Goal: Information Seeking & Learning: Learn about a topic

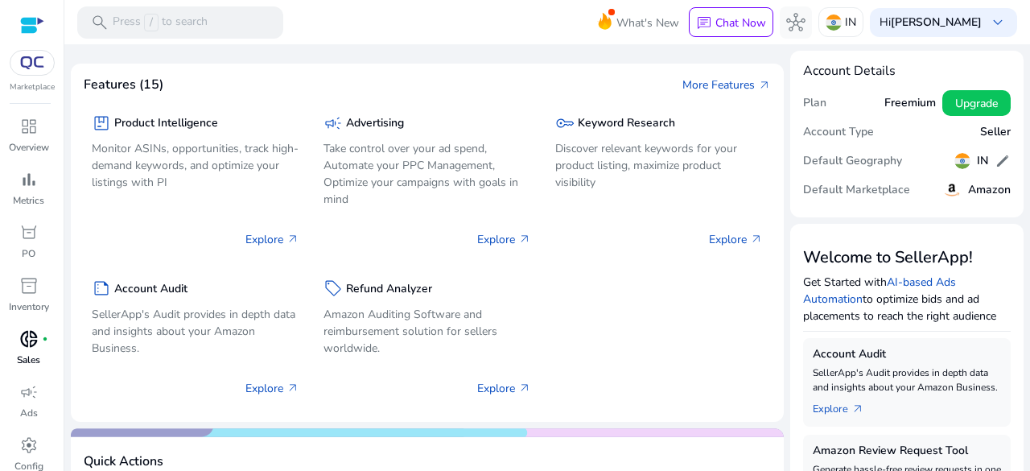
click at [28, 344] on span "donut_small" at bounding box center [28, 338] width 19 height 19
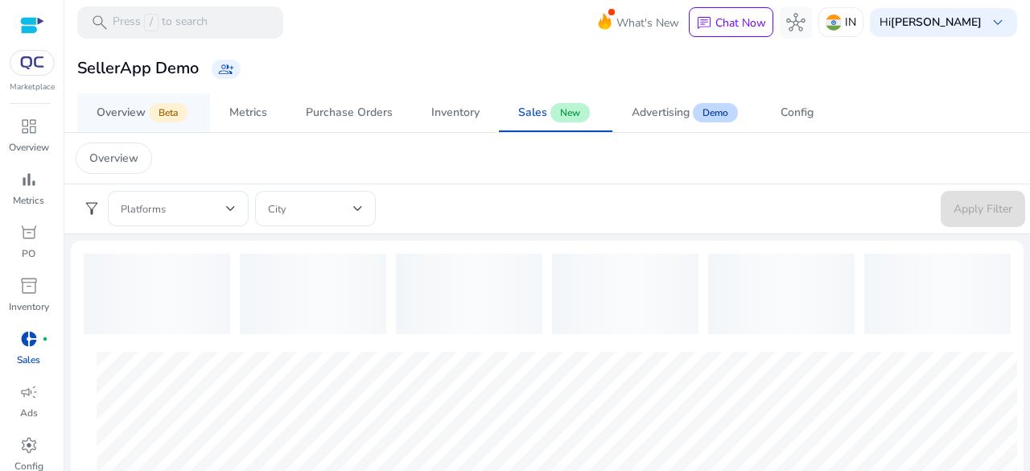
click at [151, 110] on span "Beta" at bounding box center [168, 112] width 39 height 19
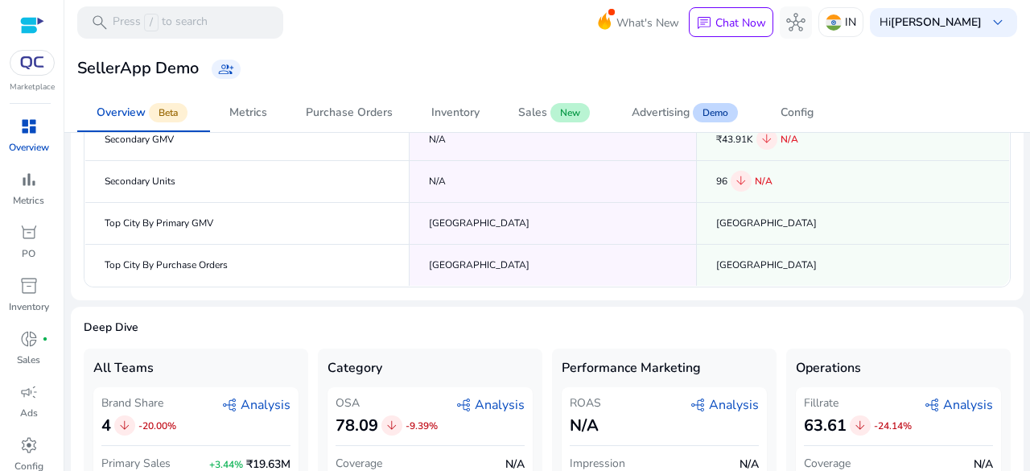
scroll to position [354, 0]
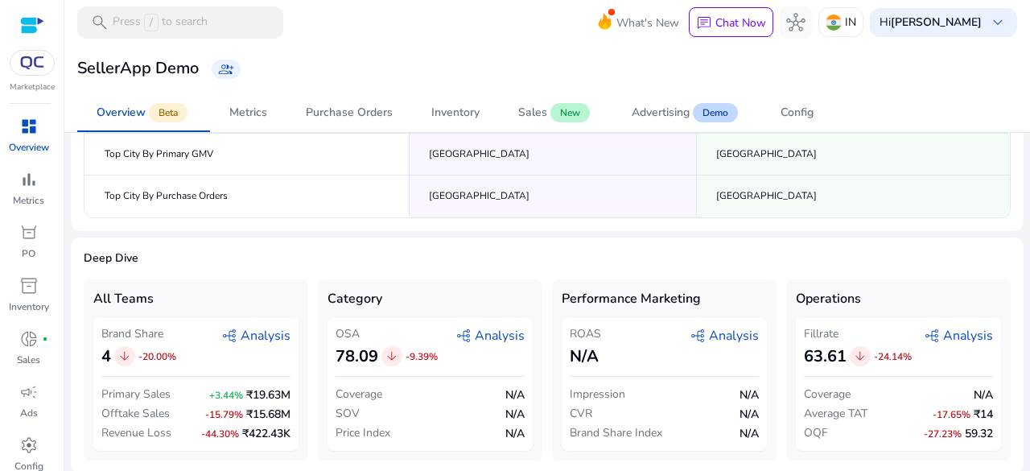
click at [192, 387] on div "Primary Sales +3.44% ₹19.63M" at bounding box center [195, 394] width 189 height 19
click at [230, 392] on span "+3.44%" at bounding box center [226, 395] width 34 height 13
drag, startPoint x: 238, startPoint y: 392, endPoint x: 159, endPoint y: 395, distance: 79.0
click at [159, 395] on div "Primary Sales +3.44% ₹19.63M" at bounding box center [195, 394] width 189 height 19
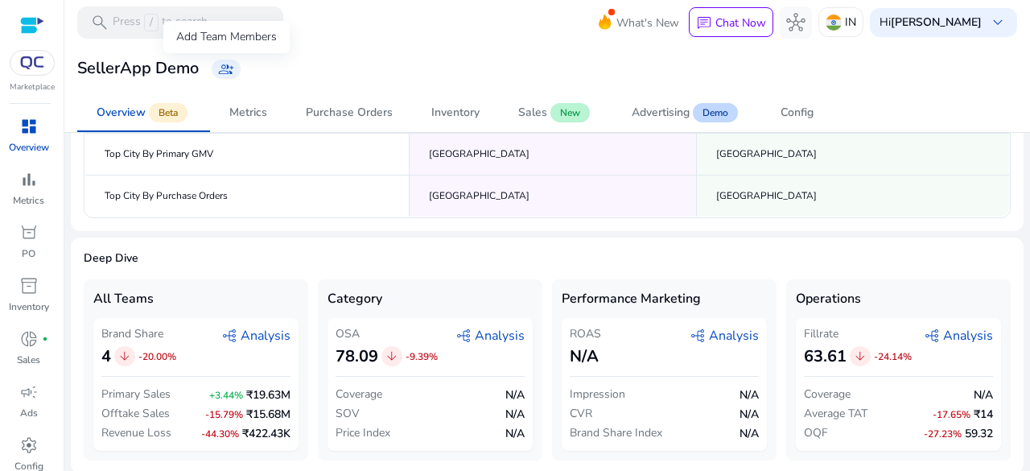
click at [225, 73] on span "group_add" at bounding box center [226, 69] width 16 height 16
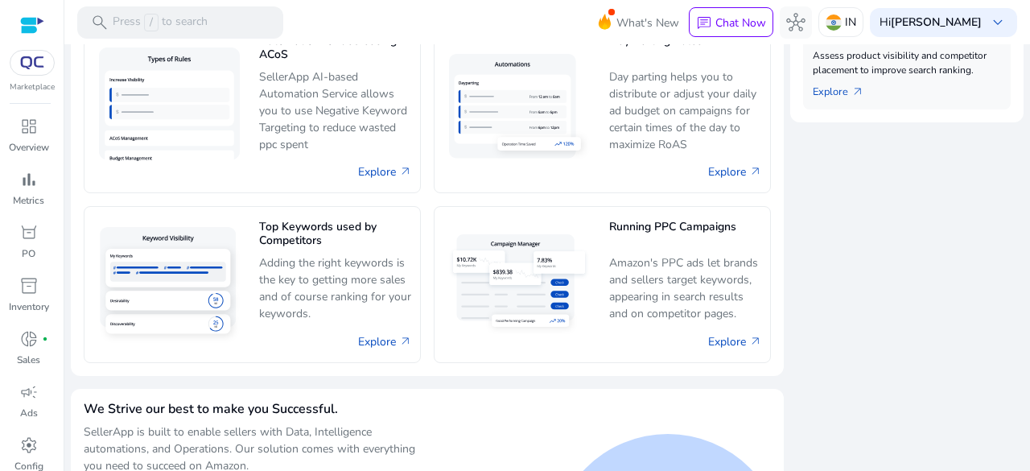
scroll to position [895, 0]
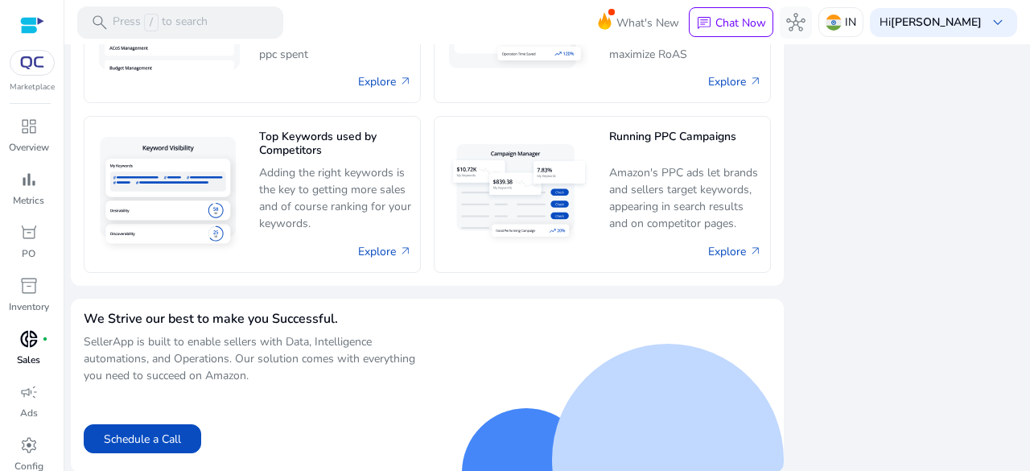
click at [34, 343] on span "donut_small" at bounding box center [28, 338] width 19 height 19
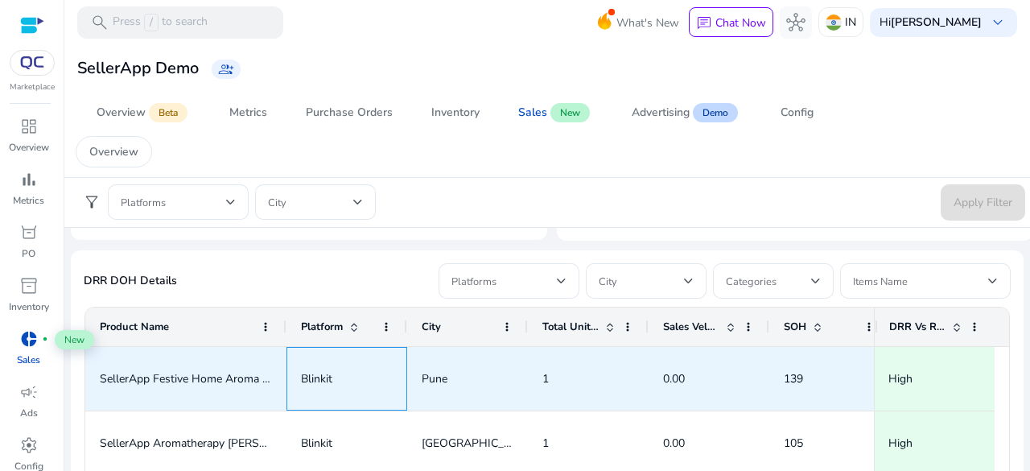
click at [299, 382] on div "Blinkit" at bounding box center [347, 379] width 121 height 64
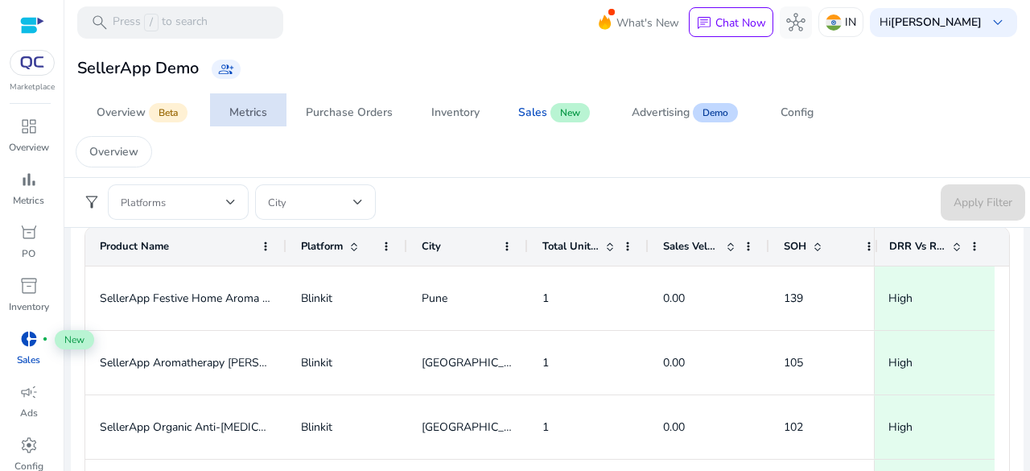
click at [255, 112] on div "Metrics" at bounding box center [248, 112] width 38 height 11
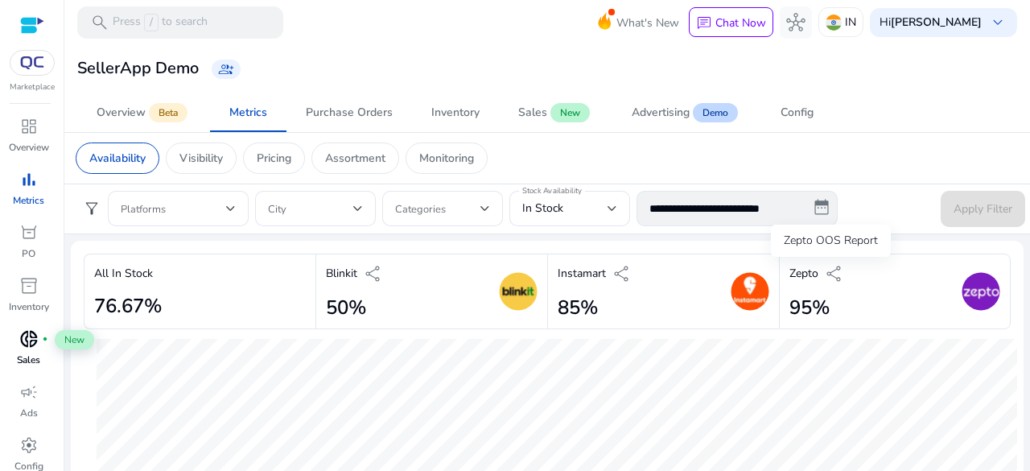
click at [828, 268] on span "share" at bounding box center [834, 273] width 19 height 19
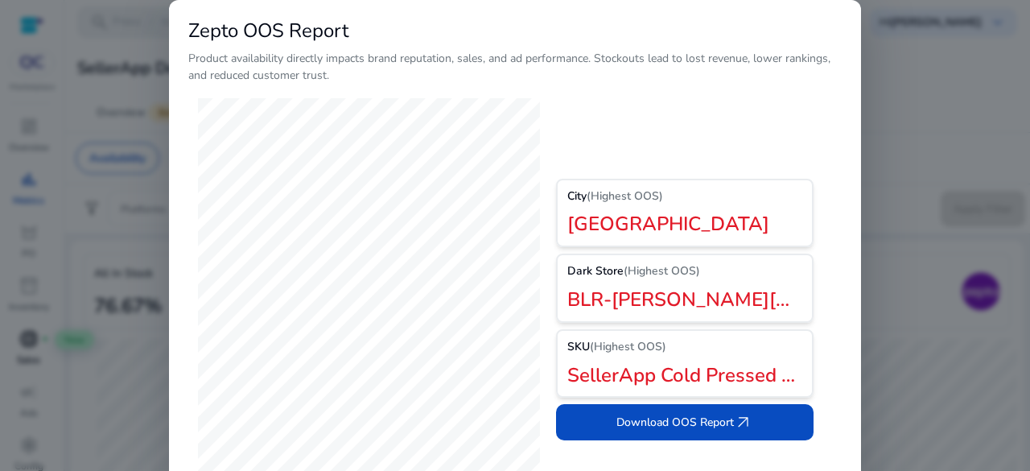
click at [918, 135] on div at bounding box center [515, 235] width 1030 height 471
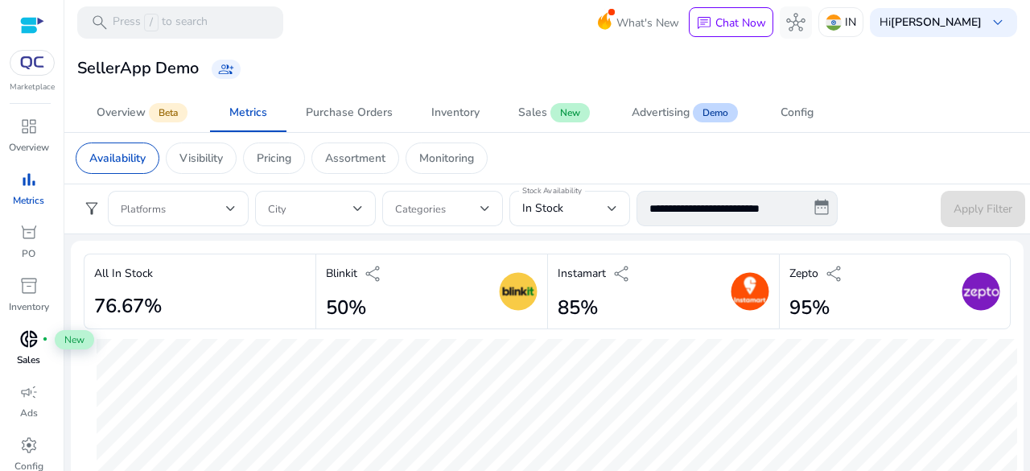
click at [794, 268] on p "Zepto" at bounding box center [804, 273] width 29 height 17
click at [987, 289] on img at bounding box center [981, 291] width 39 height 39
click at [981, 293] on img at bounding box center [981, 291] width 39 height 39
click at [981, 294] on img at bounding box center [981, 291] width 39 height 39
click at [637, 320] on div "Instamart share 85%" at bounding box center [663, 292] width 232 height 76
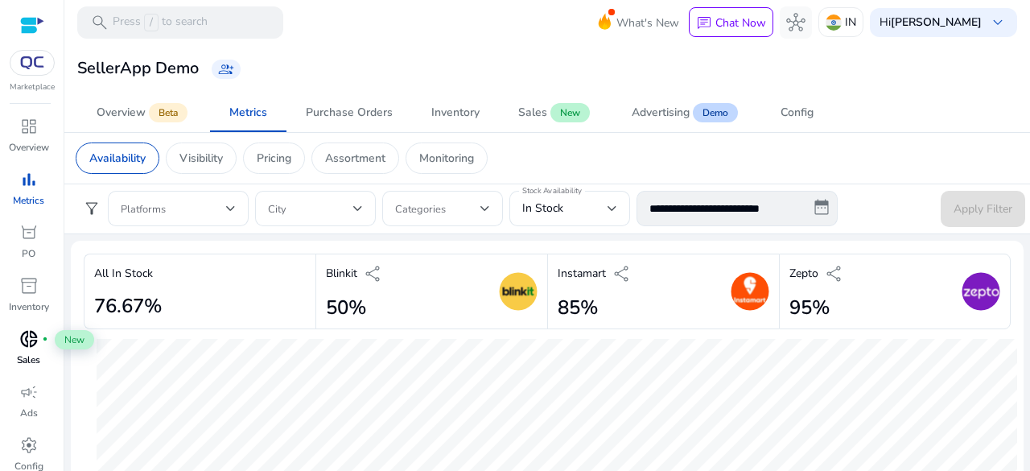
click at [423, 260] on div "Blinkit share 50%" at bounding box center [432, 292] width 232 height 76
click at [229, 294] on div "All In Stock 76.67%" at bounding box center [200, 292] width 232 height 76
drag, startPoint x: 229, startPoint y: 294, endPoint x: 0, endPoint y: 382, distance: 245.6
click at [0, 382] on mat-sidenav-container "**********" at bounding box center [515, 235] width 1030 height 471
click at [195, 324] on div "All In Stock 76.67%" at bounding box center [200, 292] width 232 height 76
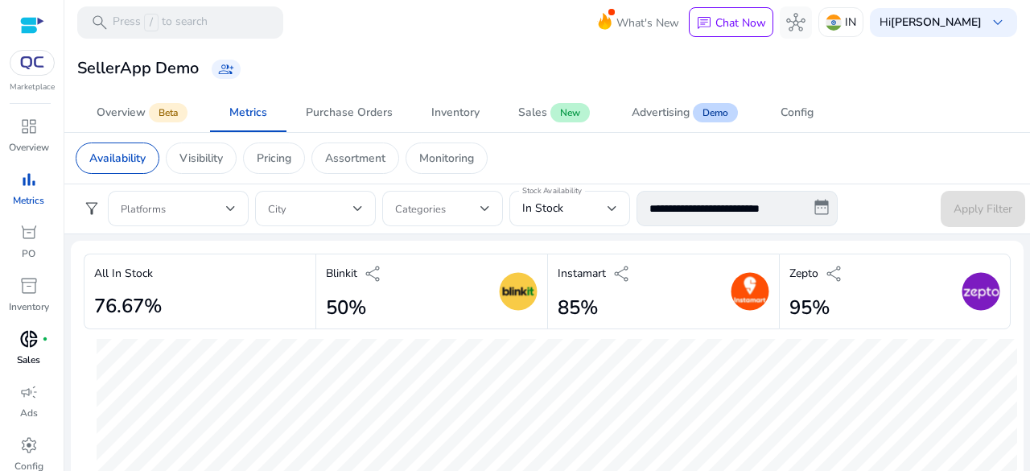
click at [195, 324] on div "All In Stock 76.67%" at bounding box center [200, 292] width 232 height 76
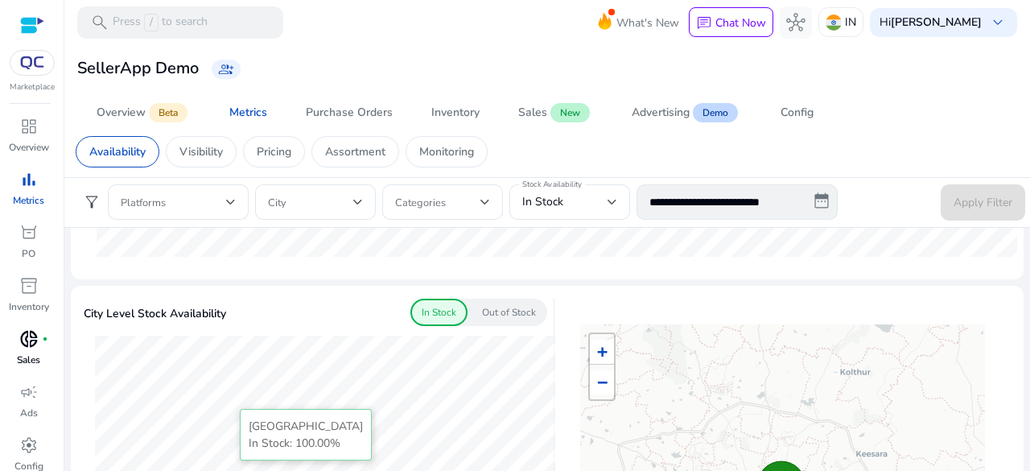
scroll to position [403, 0]
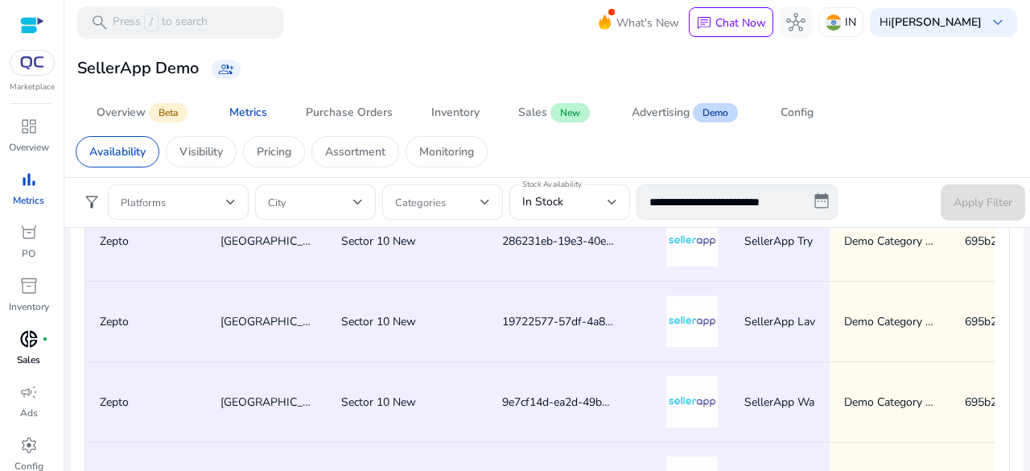
drag, startPoint x: 750, startPoint y: 398, endPoint x: 820, endPoint y: 424, distance: 73.9
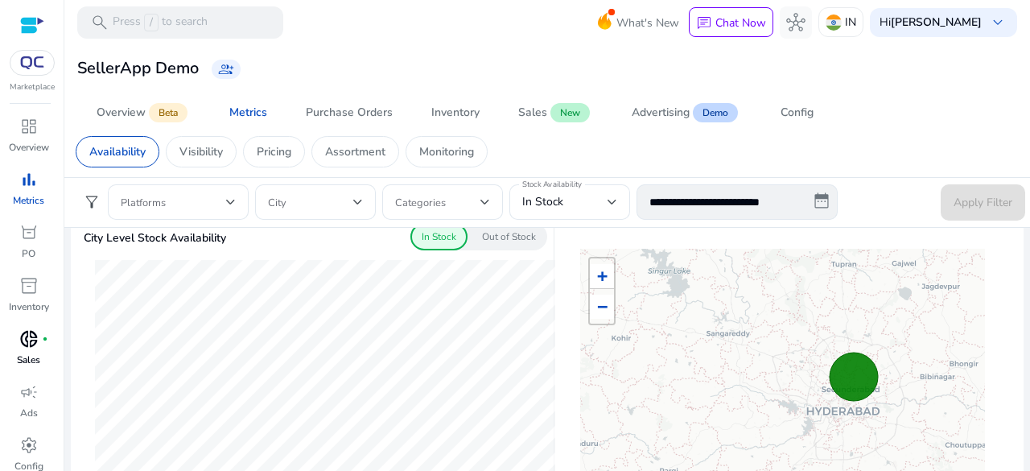
scroll to position [473, 0]
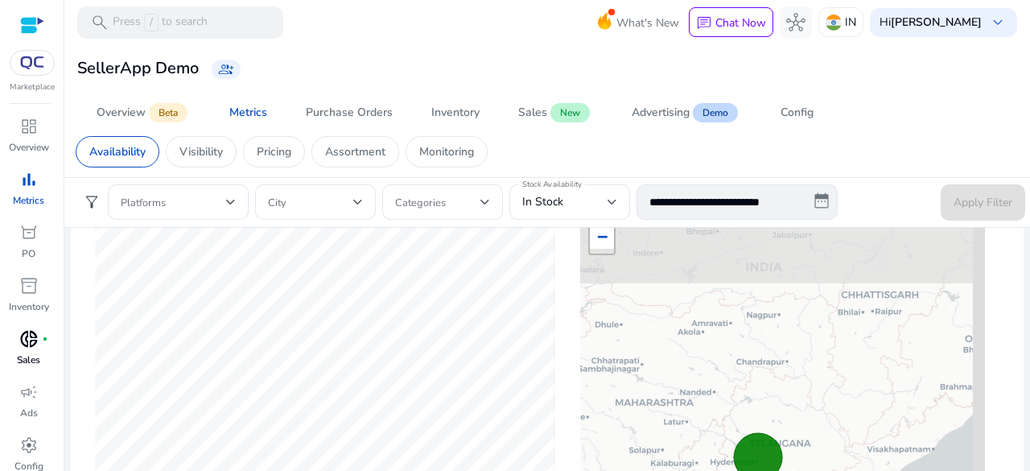
drag, startPoint x: 792, startPoint y: 317, endPoint x: 744, endPoint y: 372, distance: 73.0
click at [744, 470] on html "**********" at bounding box center [515, 235] width 1030 height 471
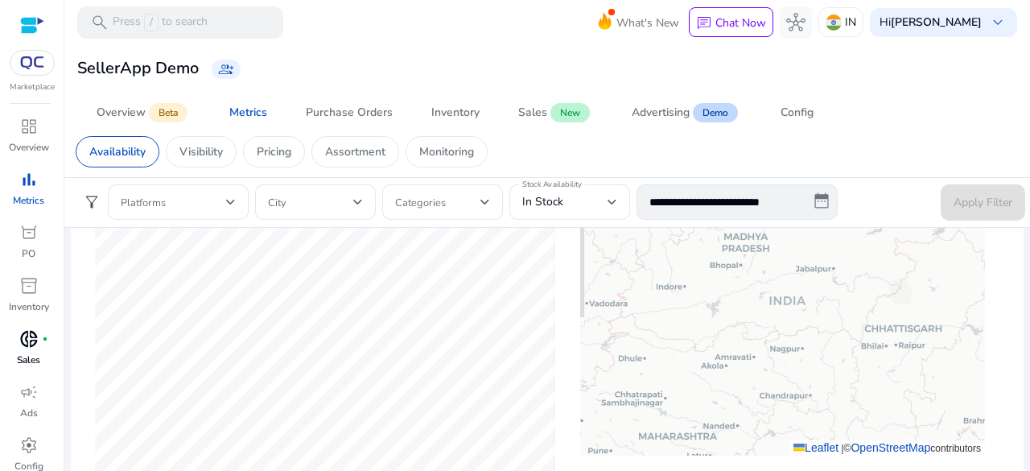
drag, startPoint x: 766, startPoint y: 310, endPoint x: 787, endPoint y: 384, distance: 77.0
click at [792, 412] on div "+ − Leaflet | © OpenStreetMap contributors" at bounding box center [782, 295] width 405 height 322
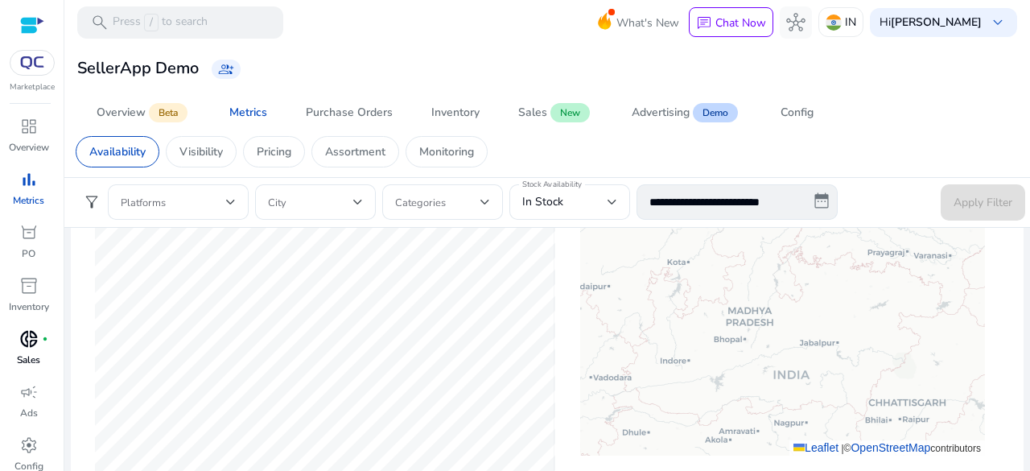
drag, startPoint x: 785, startPoint y: 344, endPoint x: 787, endPoint y: 401, distance: 57.2
click at [787, 401] on div "+ − Leaflet | © OpenStreetMap contributors" at bounding box center [782, 295] width 405 height 322
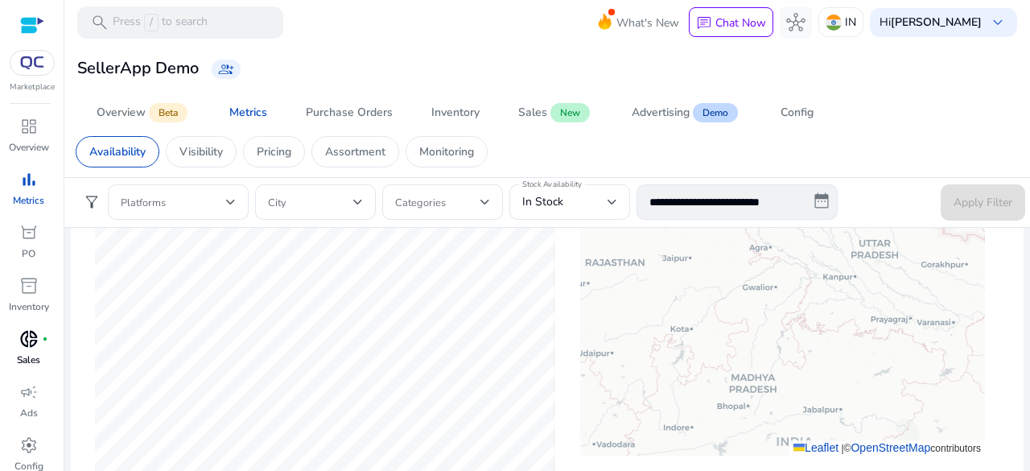
drag, startPoint x: 782, startPoint y: 355, endPoint x: 786, endPoint y: 417, distance: 62.1
click at [786, 417] on div "+ − Leaflet | © OpenStreetMap contributors" at bounding box center [782, 295] width 405 height 322
drag, startPoint x: 795, startPoint y: 349, endPoint x: 795, endPoint y: 366, distance: 17.7
click at [795, 405] on div "+ − Leaflet | © OpenStreetMap contributors" at bounding box center [782, 295] width 405 height 322
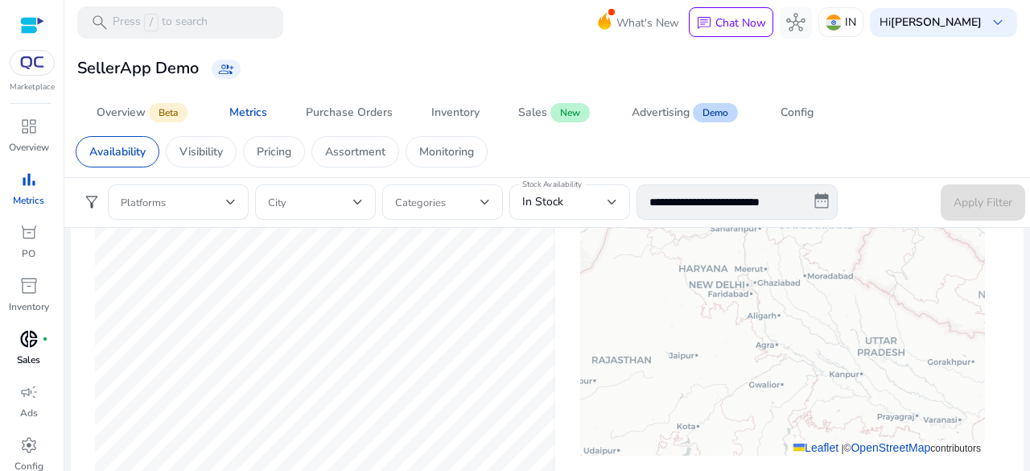
drag, startPoint x: 795, startPoint y: 355, endPoint x: 802, endPoint y: 396, distance: 41.6
click at [802, 396] on div "+ − Leaflet | © OpenStreetMap contributors" at bounding box center [782, 295] width 405 height 322
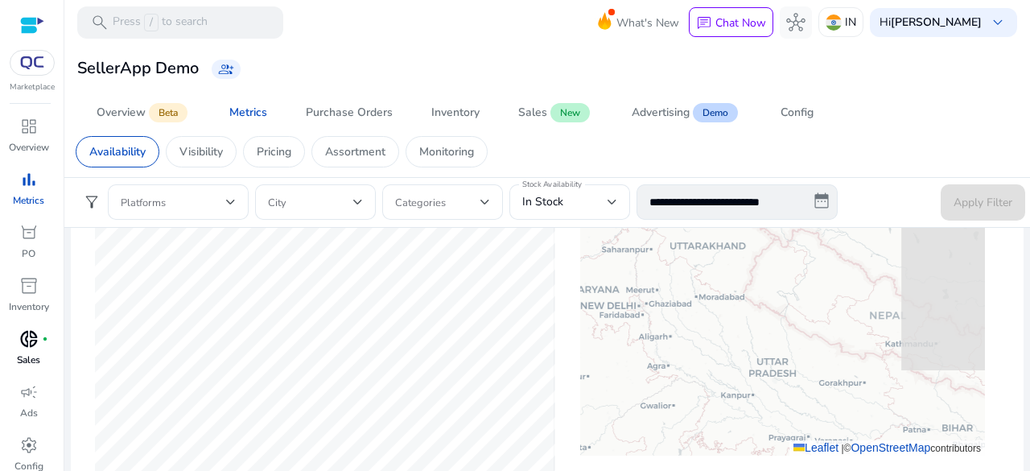
drag, startPoint x: 869, startPoint y: 352, endPoint x: 767, endPoint y: 374, distance: 104.5
click at [767, 374] on div "+ − Leaflet | © OpenStreetMap contributors" at bounding box center [782, 295] width 405 height 322
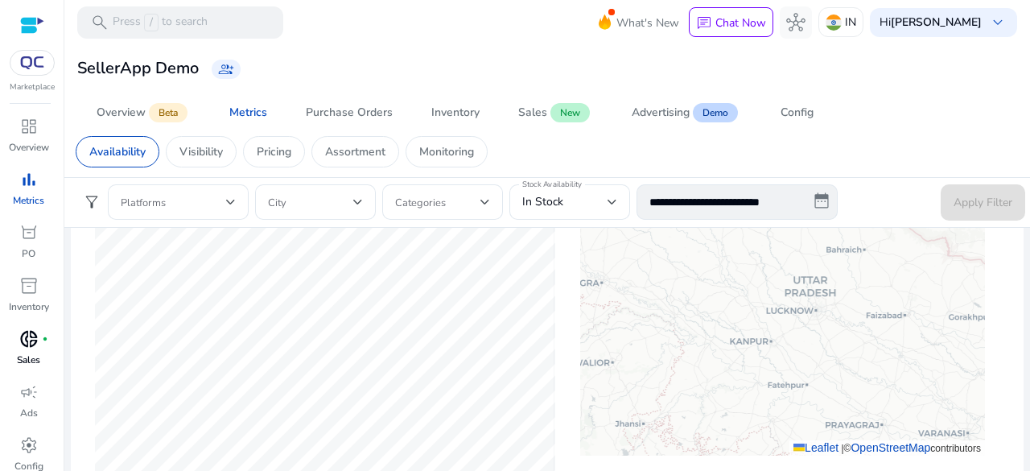
drag, startPoint x: 748, startPoint y: 397, endPoint x: 782, endPoint y: 316, distance: 87.6
click at [782, 316] on div "+ − Leaflet | © OpenStreetMap contributors" at bounding box center [782, 295] width 405 height 322
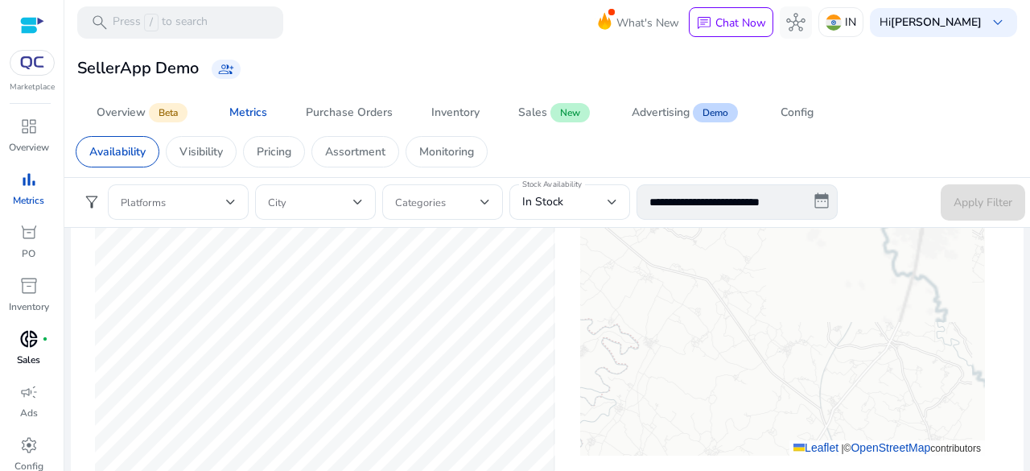
drag, startPoint x: 850, startPoint y: 305, endPoint x: 811, endPoint y: 390, distance: 92.9
click at [811, 419] on div "+ − Leaflet | © OpenStreetMap contributors" at bounding box center [782, 295] width 405 height 322
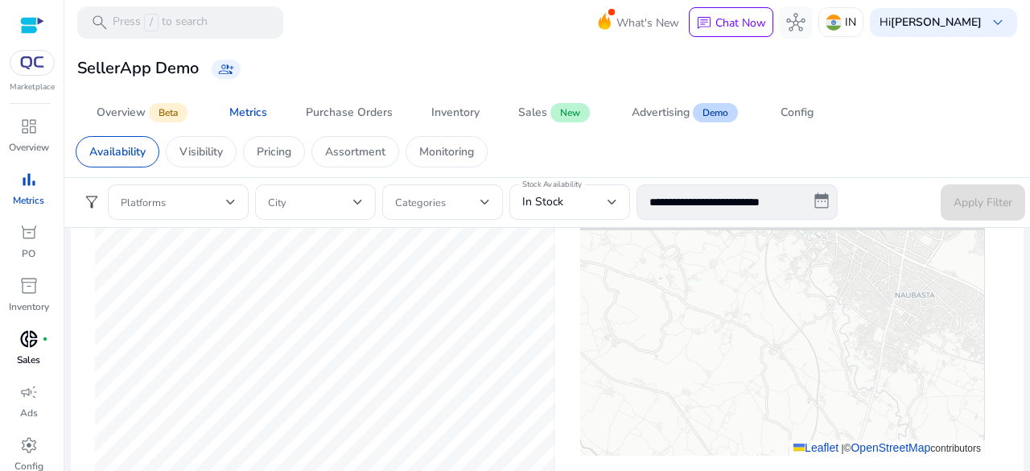
drag, startPoint x: 837, startPoint y: 337, endPoint x: 834, endPoint y: 358, distance: 21.2
click at [837, 384] on div "+ − Leaflet | © OpenStreetMap contributors" at bounding box center [782, 295] width 405 height 322
drag, startPoint x: 836, startPoint y: 342, endPoint x: 834, endPoint y: 362, distance: 20.3
click at [837, 371] on div "+ − Leaflet | © OpenStreetMap contributors" at bounding box center [782, 295] width 405 height 322
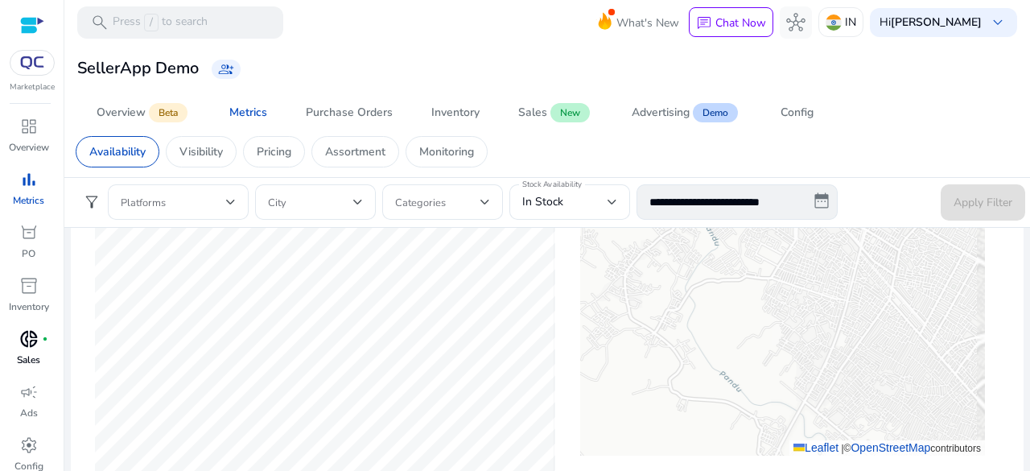
drag, startPoint x: 916, startPoint y: 336, endPoint x: 765, endPoint y: 337, distance: 151.4
click at [749, 339] on div "+ − Leaflet | © OpenStreetMap contributors" at bounding box center [782, 295] width 405 height 322
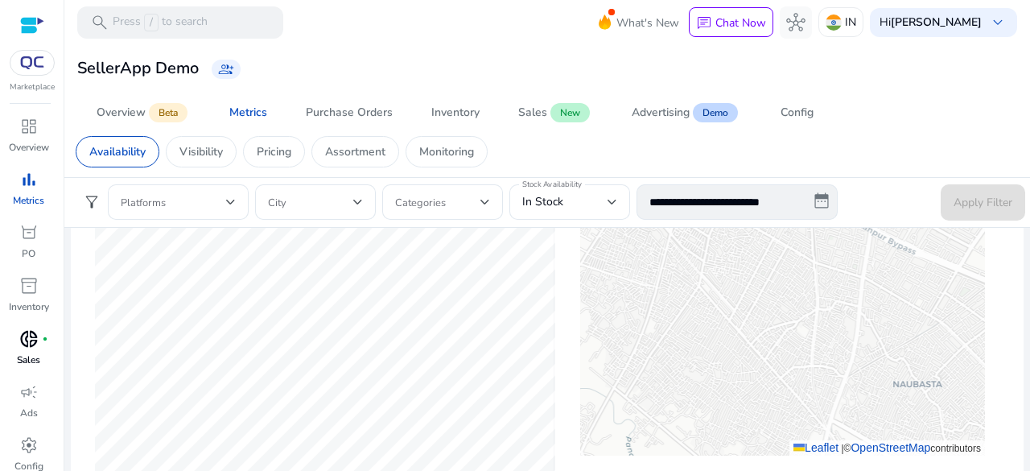
drag, startPoint x: 858, startPoint y: 340, endPoint x: 790, endPoint y: 323, distance: 70.5
click at [790, 323] on div "+ − Leaflet | © OpenStreetMap contributors" at bounding box center [782, 295] width 405 height 322
drag, startPoint x: 892, startPoint y: 348, endPoint x: 838, endPoint y: 332, distance: 56.3
click at [850, 336] on div "+ − Leaflet | © OpenStreetMap contributors" at bounding box center [782, 295] width 405 height 322
drag, startPoint x: 865, startPoint y: 303, endPoint x: 805, endPoint y: 360, distance: 82.0
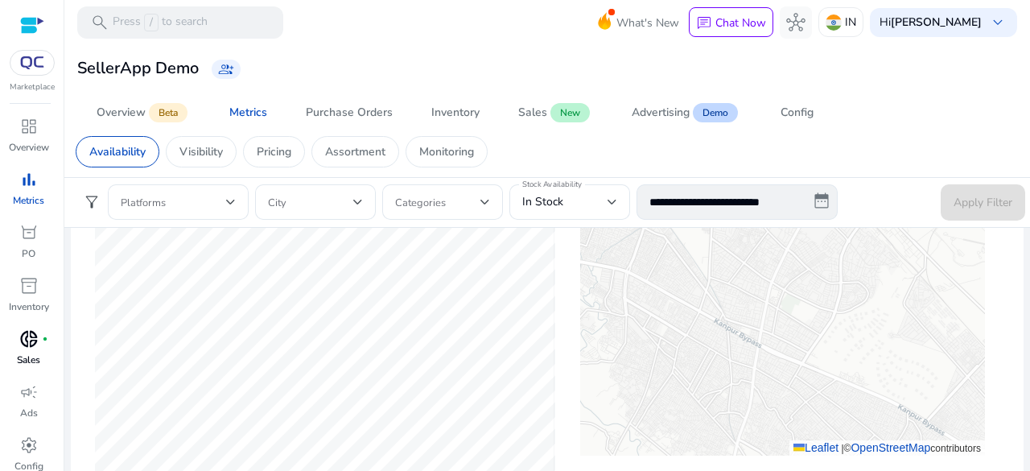
click at [805, 360] on div "+ − Leaflet | © OpenStreetMap contributors" at bounding box center [782, 295] width 405 height 322
drag, startPoint x: 818, startPoint y: 318, endPoint x: 806, endPoint y: 353, distance: 36.7
click at [806, 353] on div "+ − Leaflet | © OpenStreetMap contributors" at bounding box center [782, 295] width 405 height 322
drag, startPoint x: 808, startPoint y: 320, endPoint x: 795, endPoint y: 358, distance: 40.7
click at [795, 371] on div "+ − Leaflet | © OpenStreetMap contributors" at bounding box center [782, 295] width 405 height 322
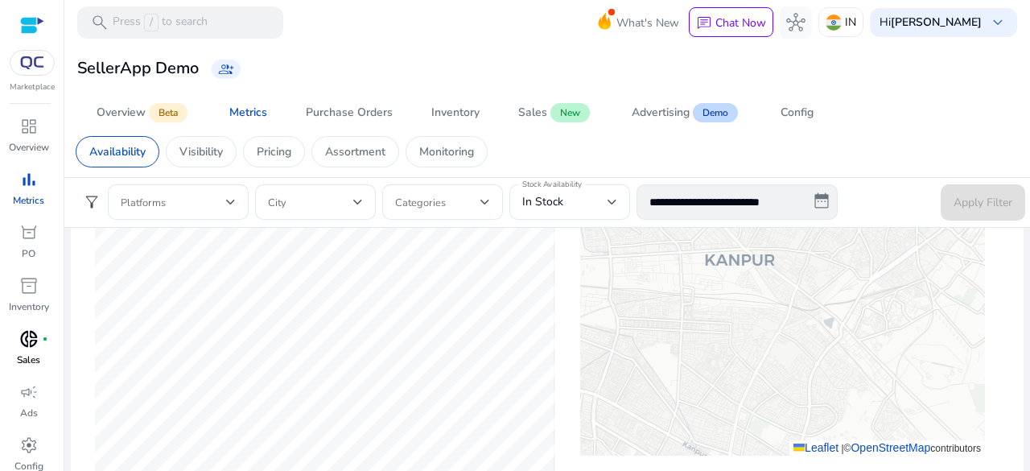
drag, startPoint x: 808, startPoint y: 313, endPoint x: 802, endPoint y: 350, distance: 37.6
click at [802, 350] on div "+ − Leaflet | © OpenStreetMap contributors" at bounding box center [782, 295] width 405 height 322
drag, startPoint x: 816, startPoint y: 307, endPoint x: 815, endPoint y: 329, distance: 22.6
click at [815, 329] on div "+ − Leaflet | © OpenStreetMap contributors" at bounding box center [782, 295] width 405 height 322
drag, startPoint x: 822, startPoint y: 308, endPoint x: 810, endPoint y: 338, distance: 32.1
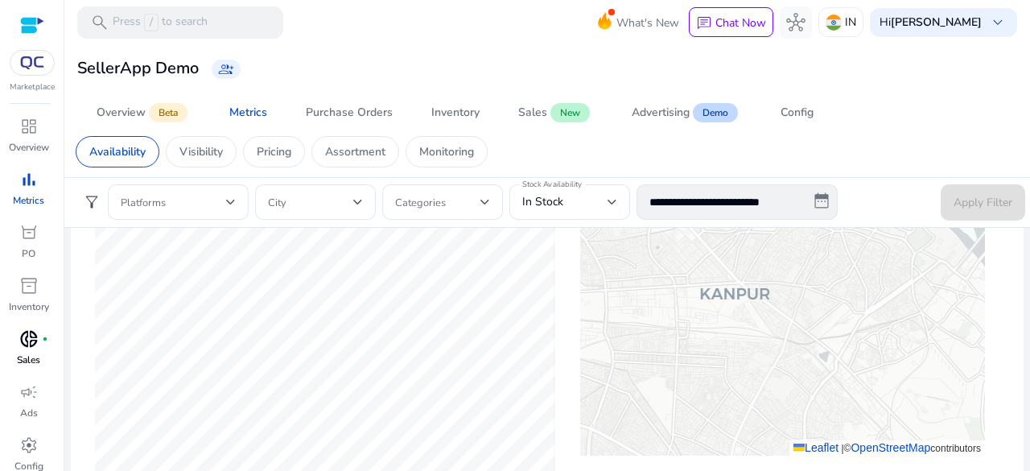
click at [810, 338] on div "+ − Leaflet | © OpenStreetMap contributors" at bounding box center [782, 295] width 405 height 322
drag, startPoint x: 823, startPoint y: 307, endPoint x: 800, endPoint y: 361, distance: 59.2
click at [800, 361] on div "+ − Leaflet | © OpenStreetMap contributors" at bounding box center [782, 295] width 405 height 322
drag, startPoint x: 811, startPoint y: 320, endPoint x: 820, endPoint y: 364, distance: 45.2
click at [820, 364] on div "+ − Leaflet | © OpenStreetMap contributors" at bounding box center [782, 295] width 405 height 322
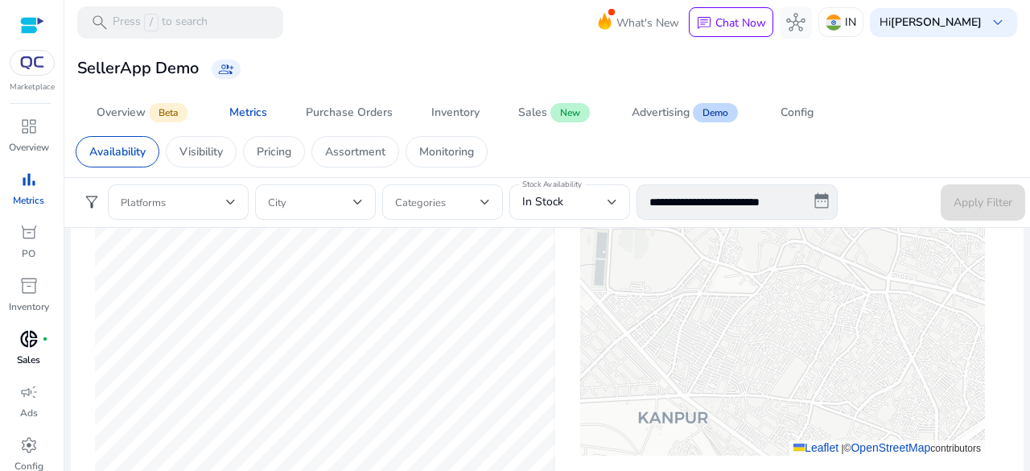
drag, startPoint x: 803, startPoint y: 328, endPoint x: 849, endPoint y: 361, distance: 56.5
click at [849, 361] on div "+ − Leaflet | © OpenStreetMap contributors" at bounding box center [782, 295] width 405 height 322
drag, startPoint x: 690, startPoint y: 320, endPoint x: 828, endPoint y: 335, distance: 139.3
click at [828, 339] on div "+ − Leaflet | © OpenStreetMap contributors" at bounding box center [782, 295] width 405 height 322
drag, startPoint x: 739, startPoint y: 322, endPoint x: 800, endPoint y: 327, distance: 61.4
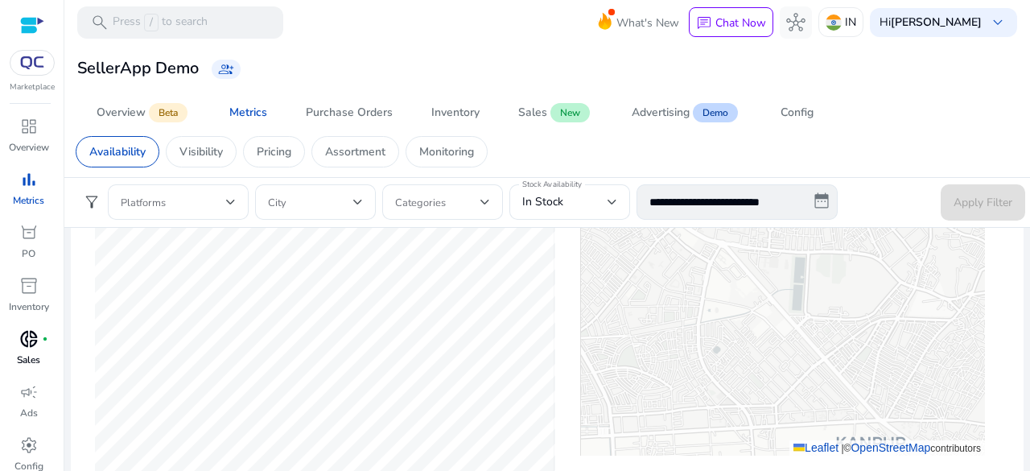
click at [800, 328] on div "+ − Leaflet | © OpenStreetMap contributors" at bounding box center [782, 295] width 405 height 322
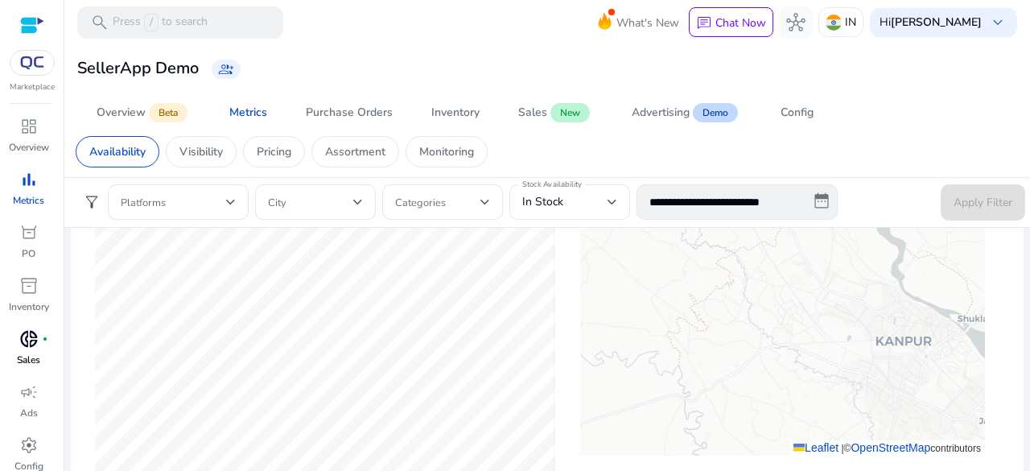
drag, startPoint x: 793, startPoint y: 339, endPoint x: 872, endPoint y: 339, distance: 78.9
click at [872, 339] on div "+ − Leaflet | © OpenStreetMap contributors" at bounding box center [782, 295] width 405 height 322
drag, startPoint x: 790, startPoint y: 350, endPoint x: 906, endPoint y: 347, distance: 116.8
click at [906, 347] on div "+ − Leaflet | © OpenStreetMap contributors" at bounding box center [782, 295] width 405 height 322
drag, startPoint x: 897, startPoint y: 320, endPoint x: 875, endPoint y: 390, distance: 74.1
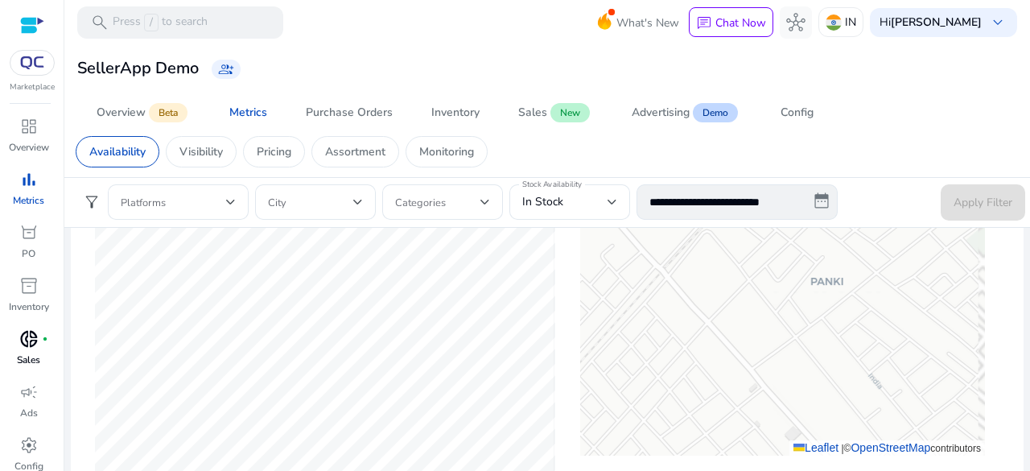
click at [867, 424] on div "+ − Leaflet | © OpenStreetMap contributors" at bounding box center [782, 295] width 405 height 322
drag, startPoint x: 882, startPoint y: 351, endPoint x: 867, endPoint y: 389, distance: 40.8
click at [867, 389] on div "+ − Leaflet | © OpenStreetMap contributors" at bounding box center [782, 295] width 405 height 322
drag
click at [828, 403] on div "+ − Leaflet | © OpenStreetMap contributors" at bounding box center [782, 295] width 405 height 322
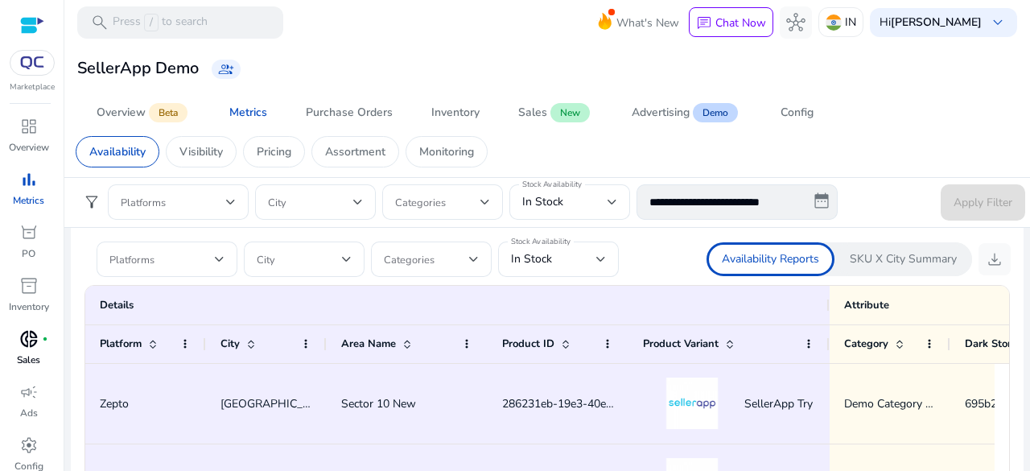
scroll to position [966, 0]
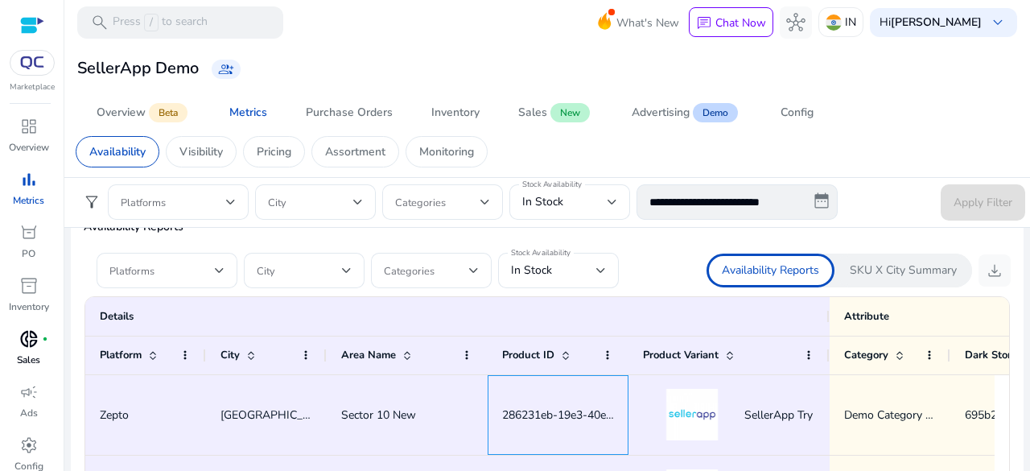
click at [567, 409] on span "286231eb-19e3-40ec-aeaa-1ee29717bf" at bounding box center [602, 414] width 201 height 15
drag, startPoint x: 908, startPoint y: 273, endPoint x: 903, endPoint y: 265, distance: 9.4
click at [906, 274] on p "SKU X City Summary" at bounding box center [903, 270] width 107 height 16
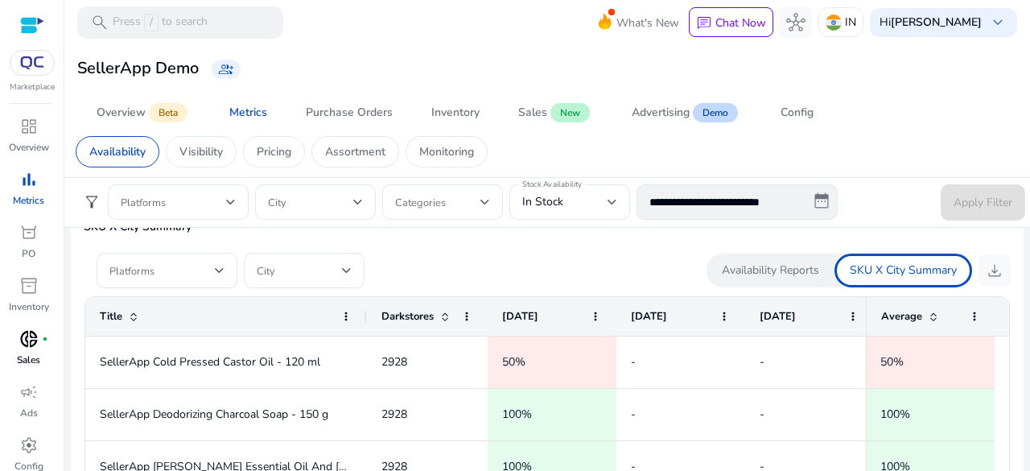
click at [799, 258] on div "Availability Reports" at bounding box center [771, 271] width 128 height 34
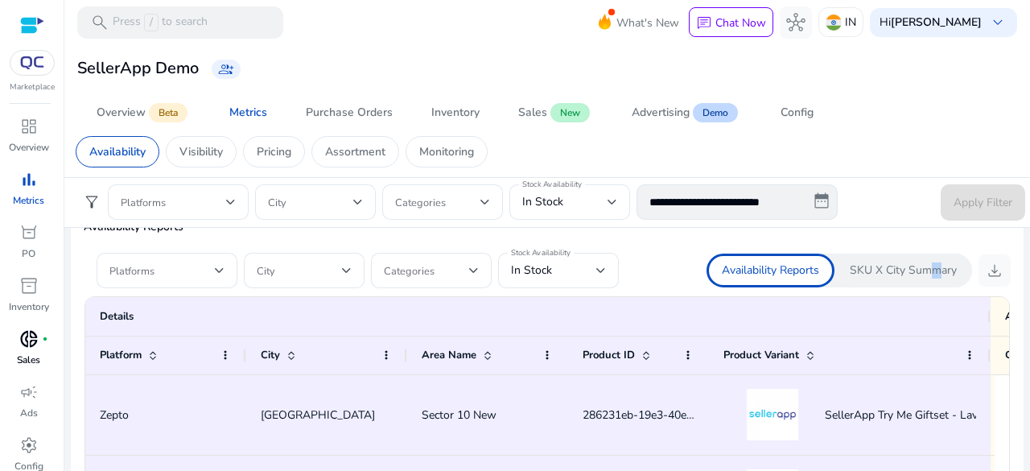
click at [923, 278] on div "SKU X City Summary" at bounding box center [904, 271] width 138 height 34
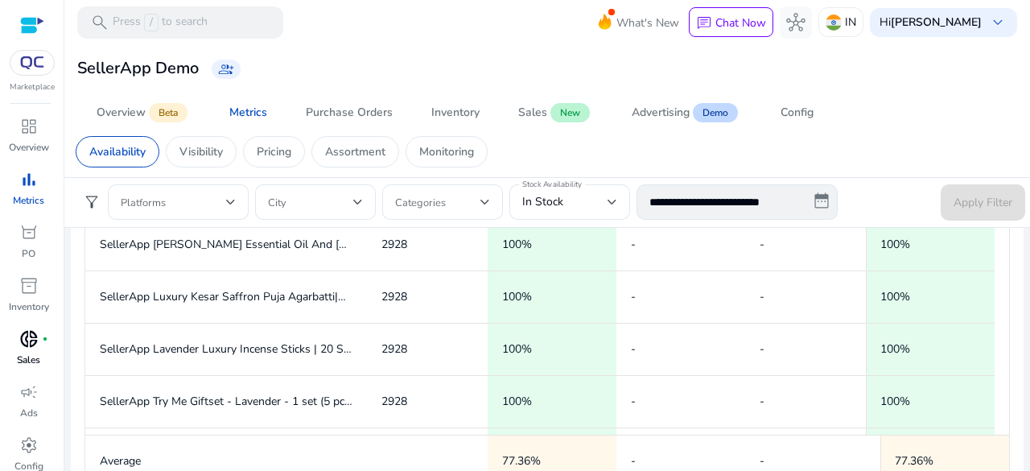
scroll to position [1278, 0]
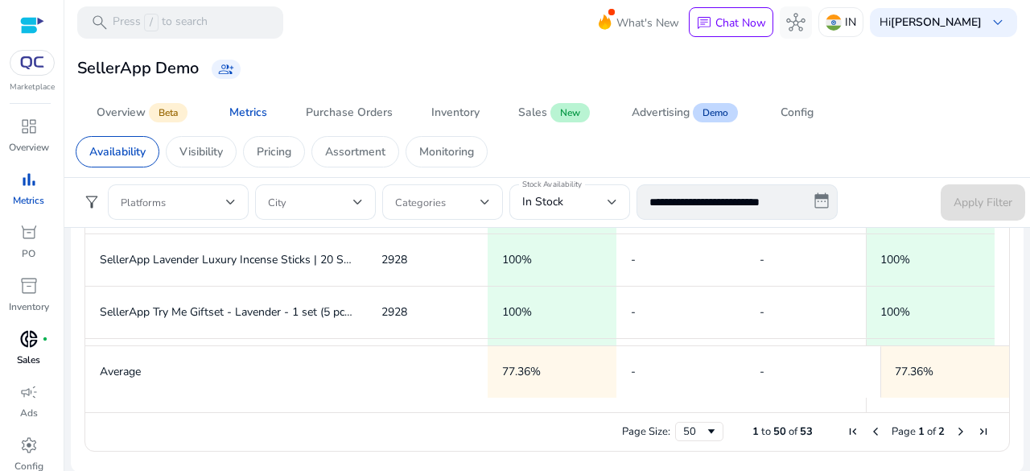
click at [979, 89] on mat-card "SellerApp Demo group_add" at bounding box center [547, 68] width 979 height 49
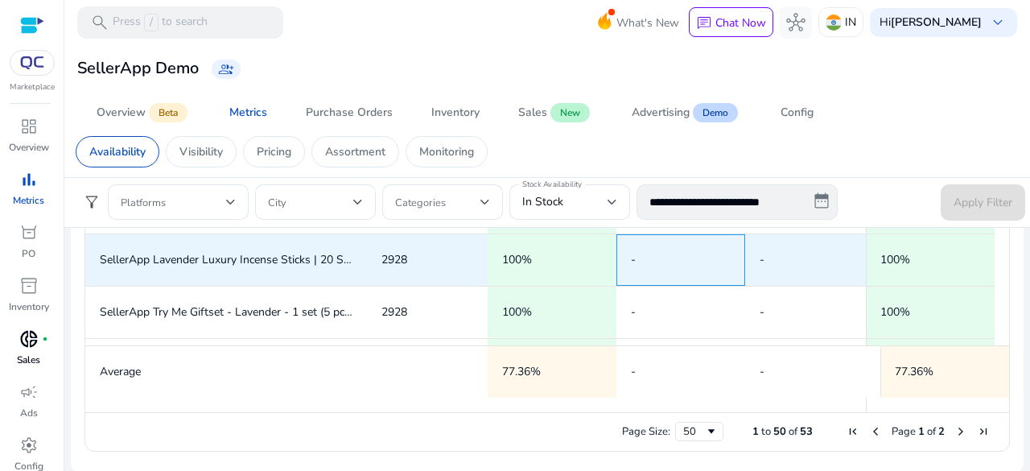
drag, startPoint x: 700, startPoint y: 271, endPoint x: 714, endPoint y: 266, distance: 15.5
click at [700, 270] on span "-" at bounding box center [681, 259] width 100 height 33
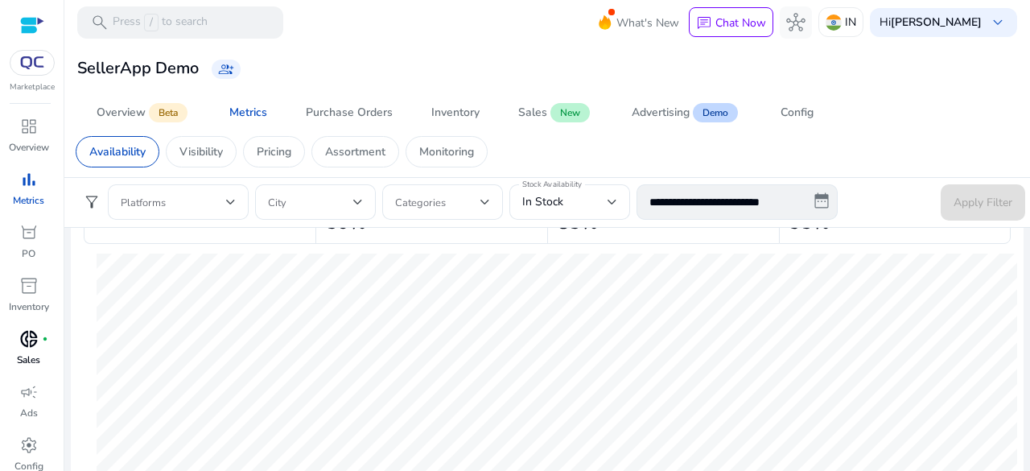
scroll to position [0, 0]
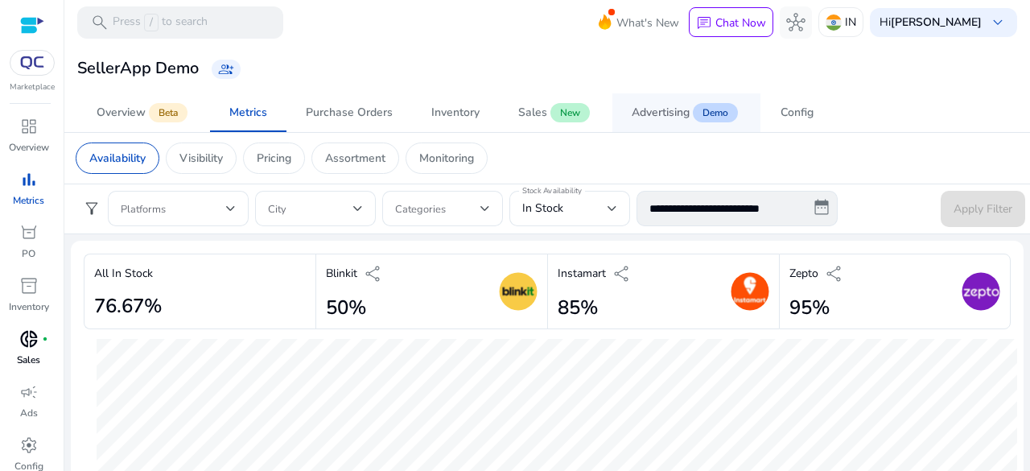
click at [694, 116] on span "Demo" at bounding box center [715, 112] width 45 height 19
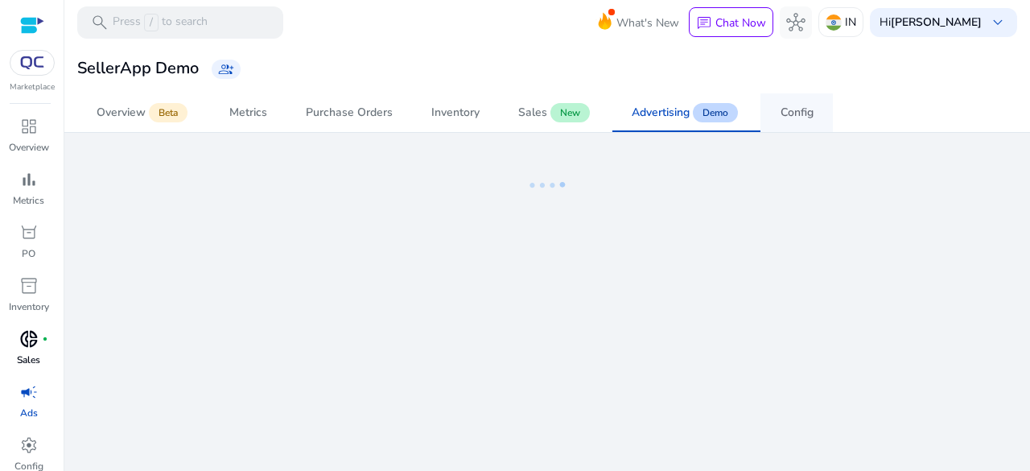
click at [791, 110] on div "Config" at bounding box center [797, 112] width 33 height 11
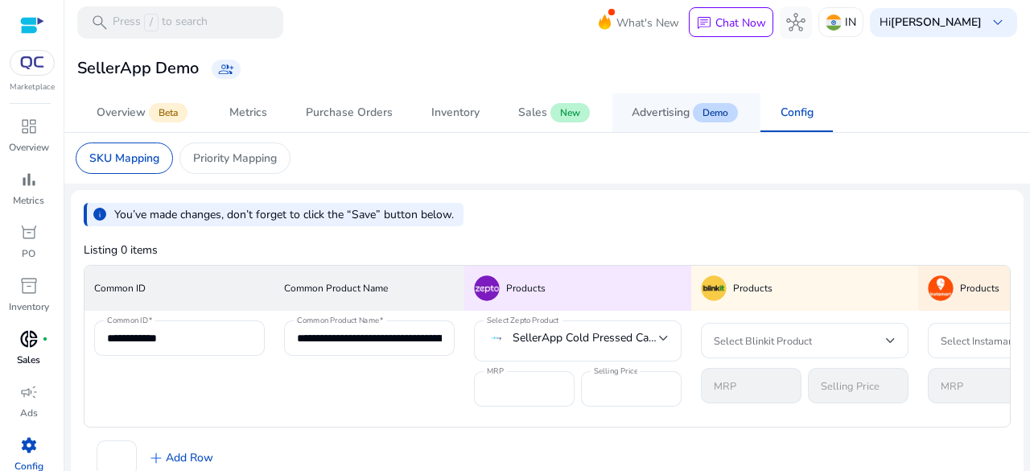
drag, startPoint x: 670, startPoint y: 125, endPoint x: 615, endPoint y: 126, distance: 54.8
click at [670, 126] on span "Advertising Demo" at bounding box center [686, 112] width 109 height 39
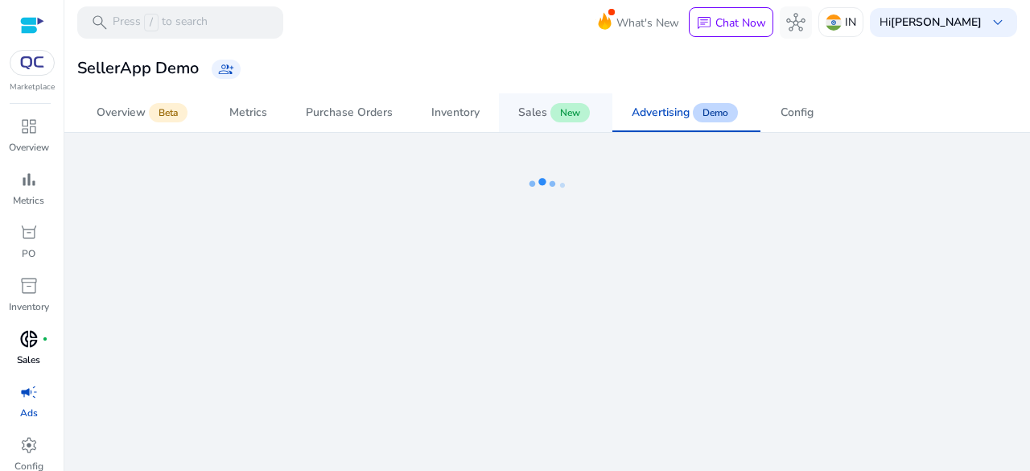
click at [529, 125] on span "Sales New" at bounding box center [555, 112] width 75 height 39
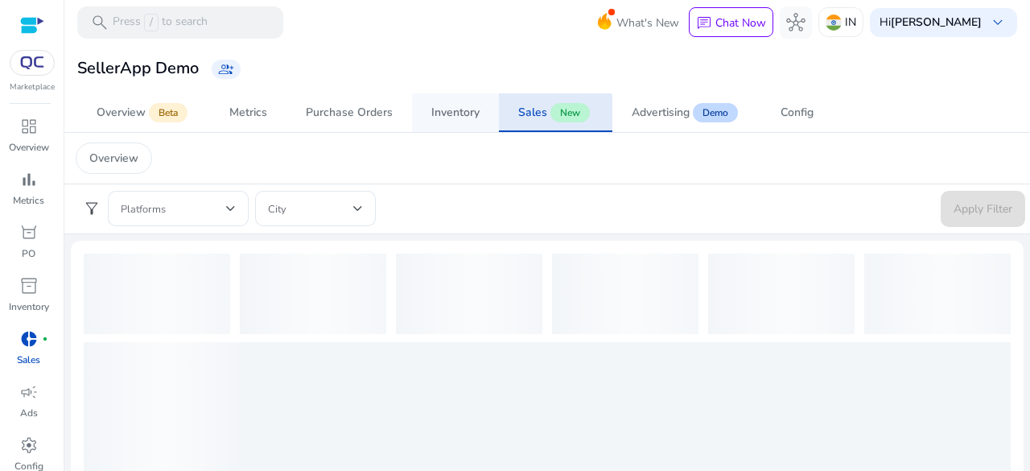
click at [474, 118] on div "Inventory" at bounding box center [455, 112] width 48 height 11
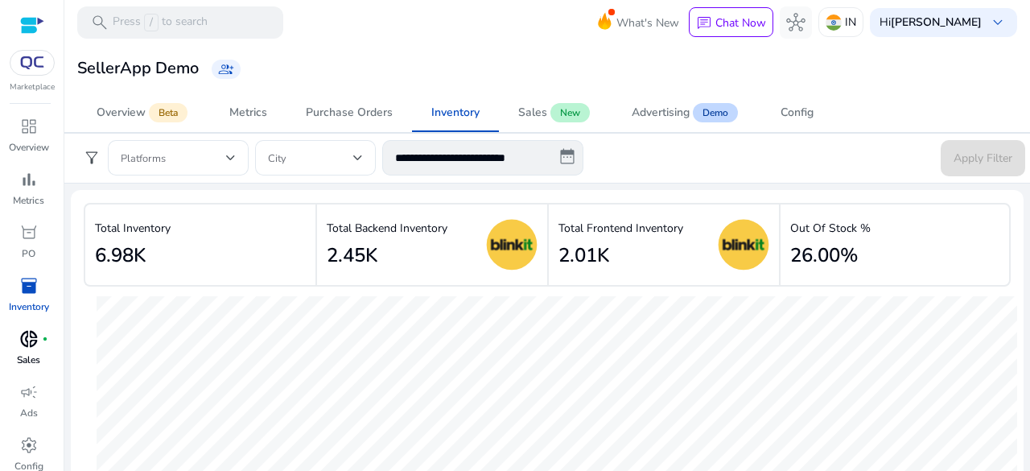
drag, startPoint x: 918, startPoint y: 242, endPoint x: 268, endPoint y: 292, distance: 651.6
click at [268, 292] on mat-card "Total Inventory 6.98K Total Backend Inventory 2.45K Total Frontend Inventory 2.…" at bounding box center [547, 395] width 953 height 411
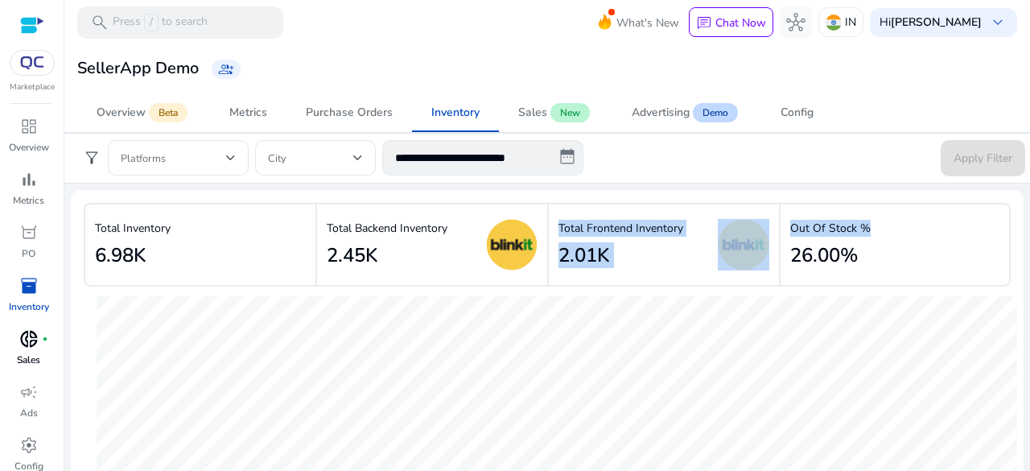
drag, startPoint x: 926, startPoint y: 218, endPoint x: 712, endPoint y: 266, distance: 219.3
click at [712, 266] on div "Total Inventory 6.98K Total Backend Inventory 2.45K Total Frontend Inventory 2.…" at bounding box center [547, 245] width 927 height 84
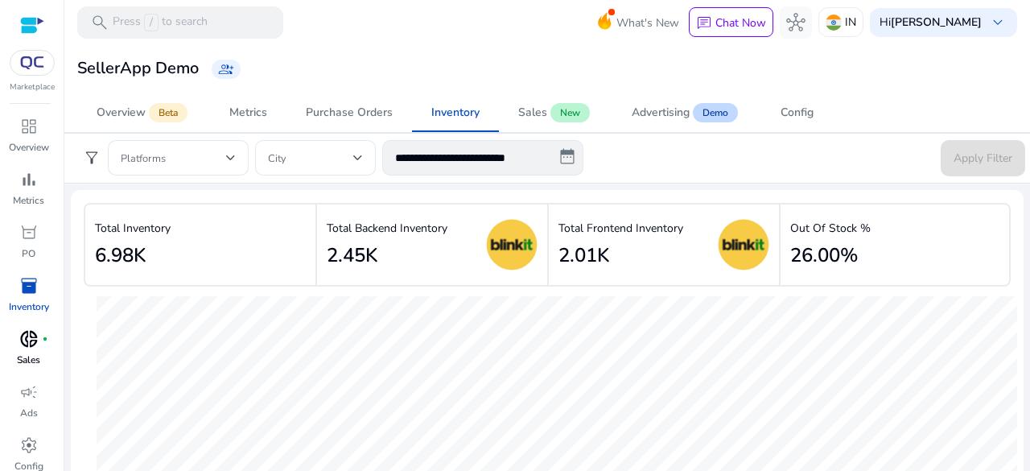
drag, startPoint x: 879, startPoint y: 281, endPoint x: 888, endPoint y: 270, distance: 14.3
click at [882, 281] on div "Out Of Stock % 26.00%" at bounding box center [895, 245] width 232 height 84
drag, startPoint x: 896, startPoint y: 246, endPoint x: 780, endPoint y: 283, distance: 121.7
click at [780, 283] on div "Out Of Stock % 26.00%" at bounding box center [895, 245] width 232 height 84
